Goal: Obtain resource: Download file/media

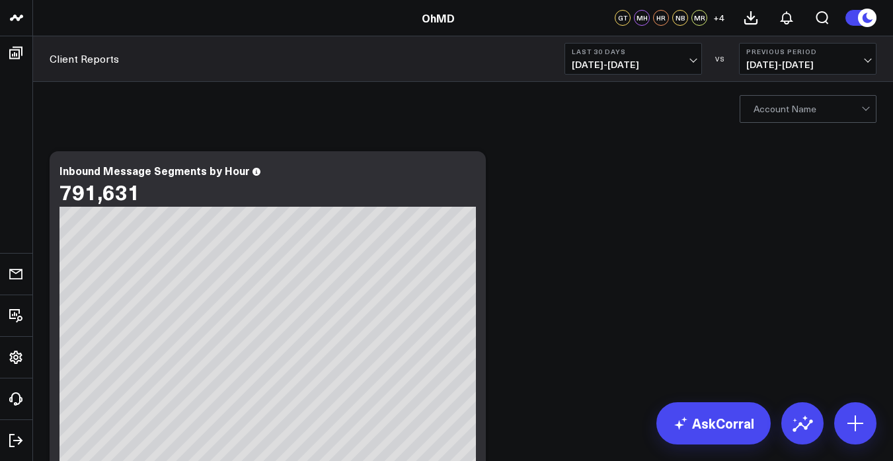
click at [687, 63] on span "[DATE] - [DATE]" at bounding box center [633, 64] width 123 height 11
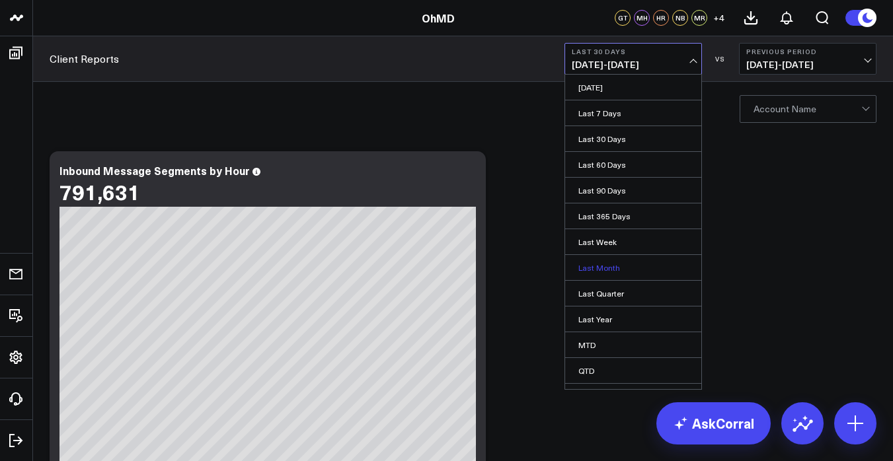
click at [622, 272] on link "Last Month" at bounding box center [633, 267] width 136 height 25
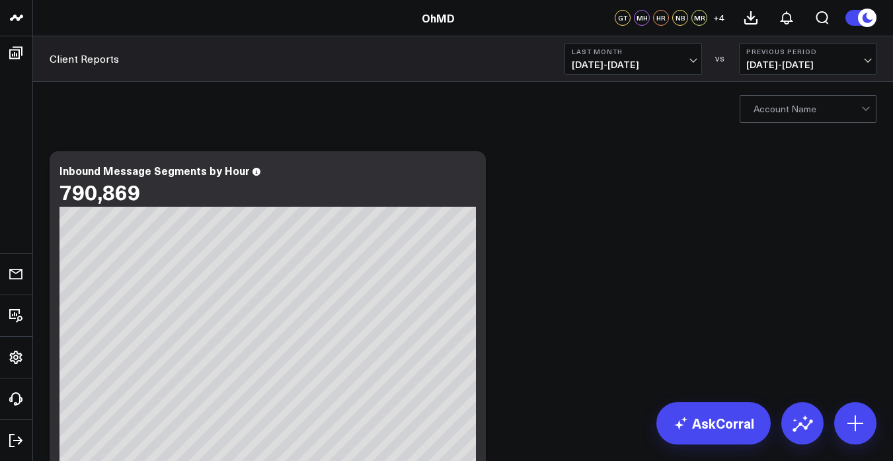
click at [813, 105] on div at bounding box center [808, 109] width 108 height 26
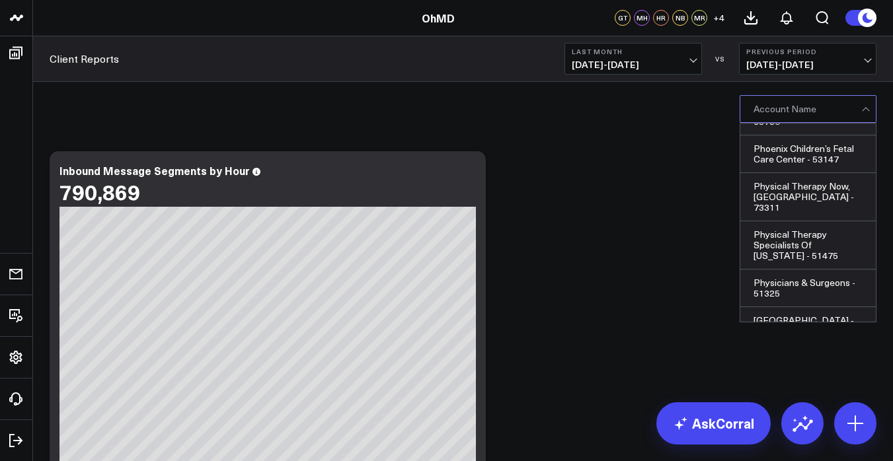
scroll to position [28942, 0]
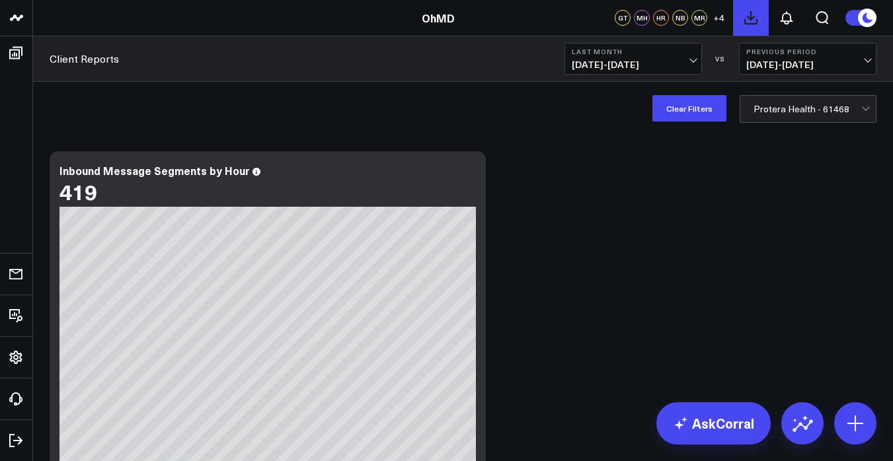
click at [748, 21] on icon at bounding box center [751, 18] width 16 height 16
click at [790, 11] on div "1" at bounding box center [793, 11] width 9 height 9
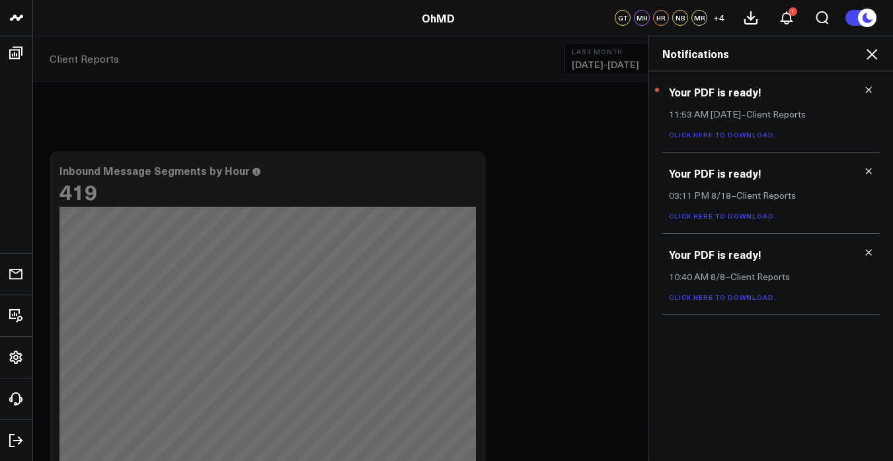
click at [732, 138] on link "Click here to download." at bounding box center [723, 134] width 108 height 9
